Goal: Download file/media

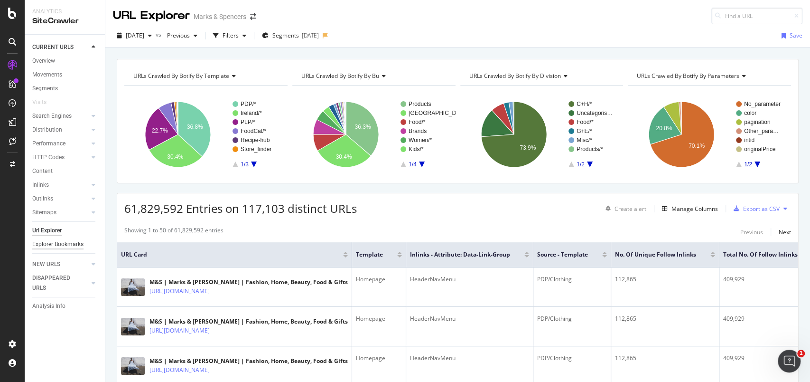
click at [57, 244] on div "Explorer Bookmarks" at bounding box center [57, 244] width 51 height 10
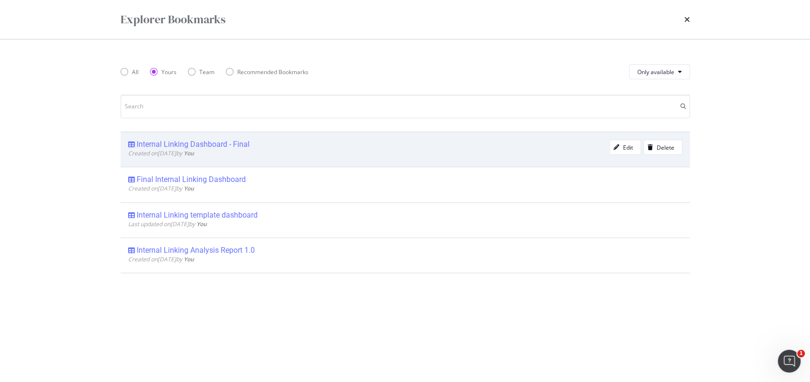
click at [216, 142] on div "Internal Linking Dashboard - Final" at bounding box center [193, 144] width 113 height 9
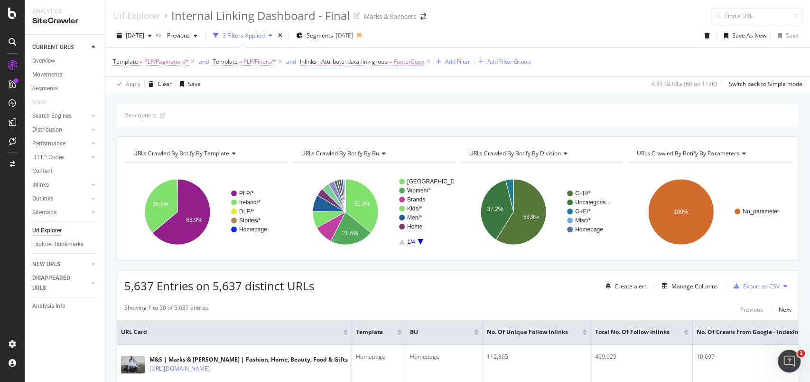
click at [418, 61] on span "FooterCopy" at bounding box center [409, 61] width 30 height 13
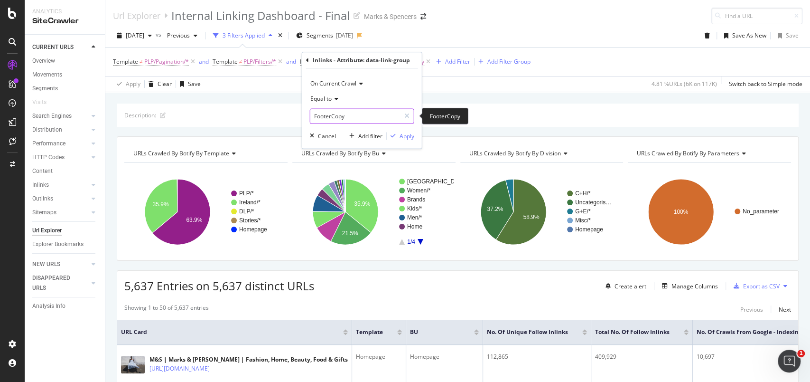
click at [346, 115] on input "FooterCopy" at bounding box center [356, 115] width 90 height 15
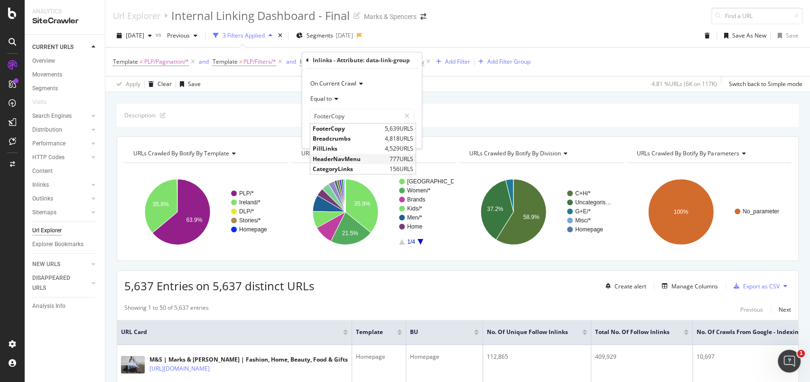
click at [330, 155] on span "HeaderNavMenu" at bounding box center [350, 159] width 75 height 8
type input "HeaderNavMenu"
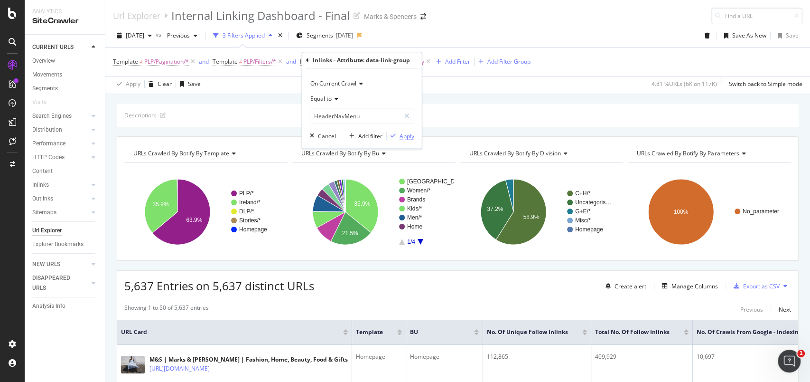
click at [413, 139] on div "Apply" at bounding box center [407, 136] width 15 height 8
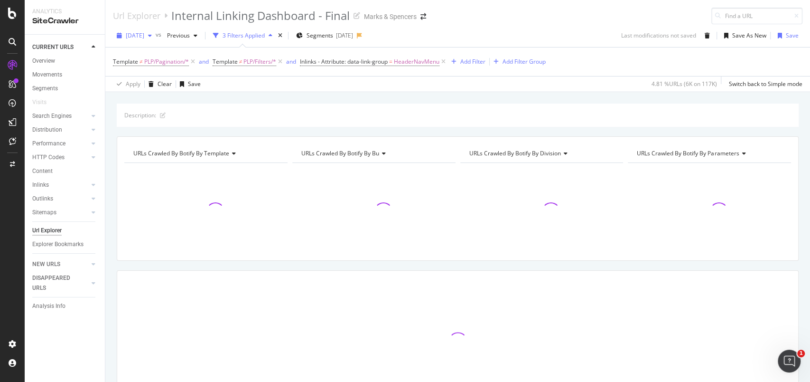
click at [130, 33] on span "[DATE]" at bounding box center [135, 35] width 19 height 8
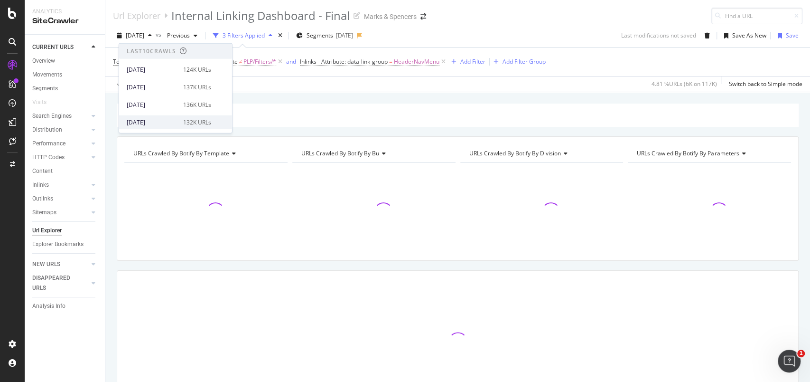
click at [144, 118] on div "[DATE]" at bounding box center [152, 122] width 51 height 9
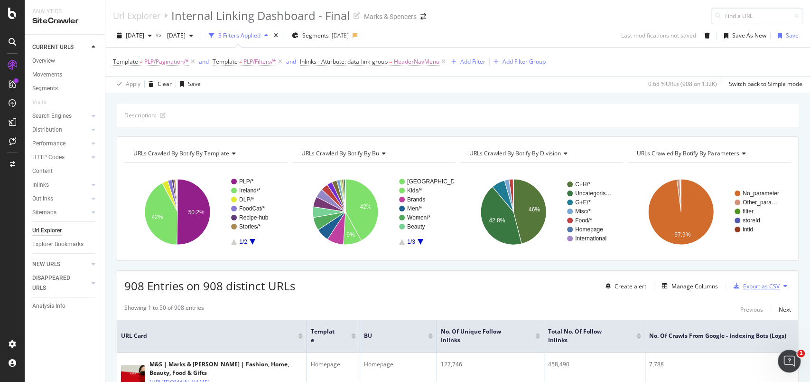
click at [744, 290] on div "Export as CSV" at bounding box center [755, 286] width 50 height 14
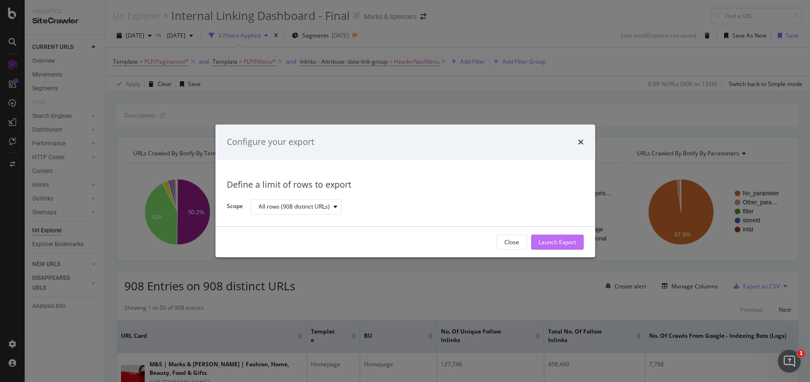
click at [556, 246] on div "Launch Export" at bounding box center [558, 242] width 38 height 14
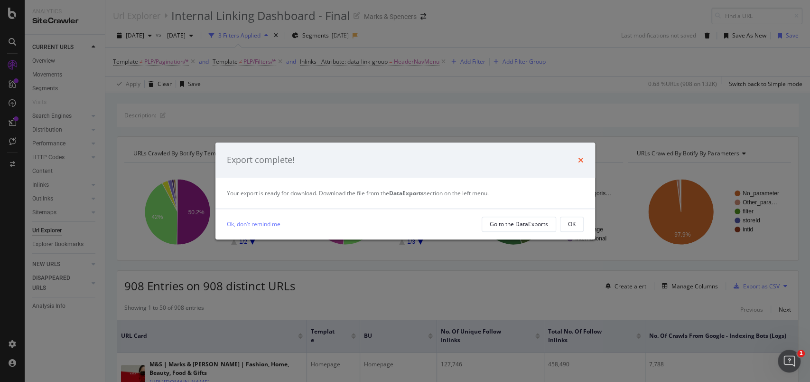
click at [578, 162] on icon "times" at bounding box center [581, 160] width 6 height 8
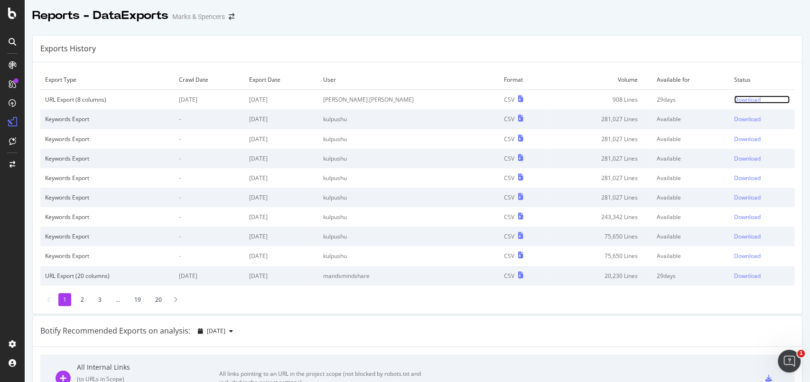
click at [735, 98] on div "Download" at bounding box center [748, 99] width 27 height 8
